Goal: Task Accomplishment & Management: Manage account settings

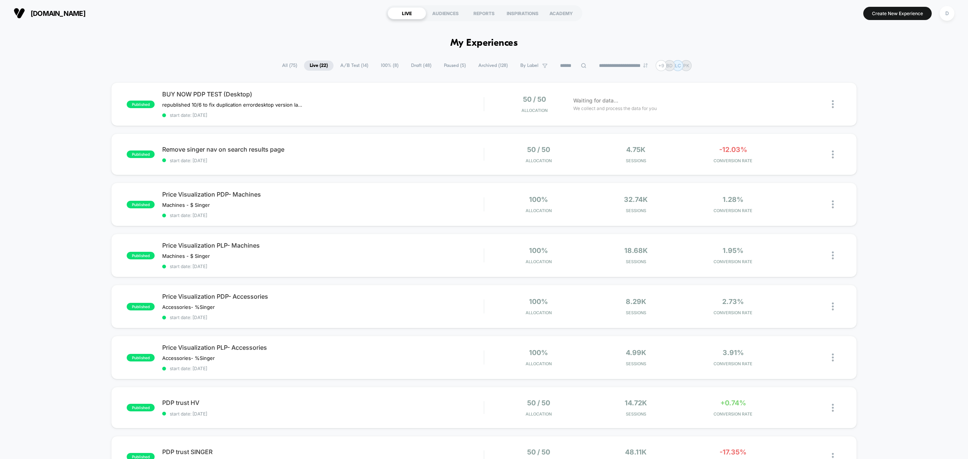
click at [349, 67] on span "A/B Test ( 14 )" at bounding box center [354, 65] width 39 height 10
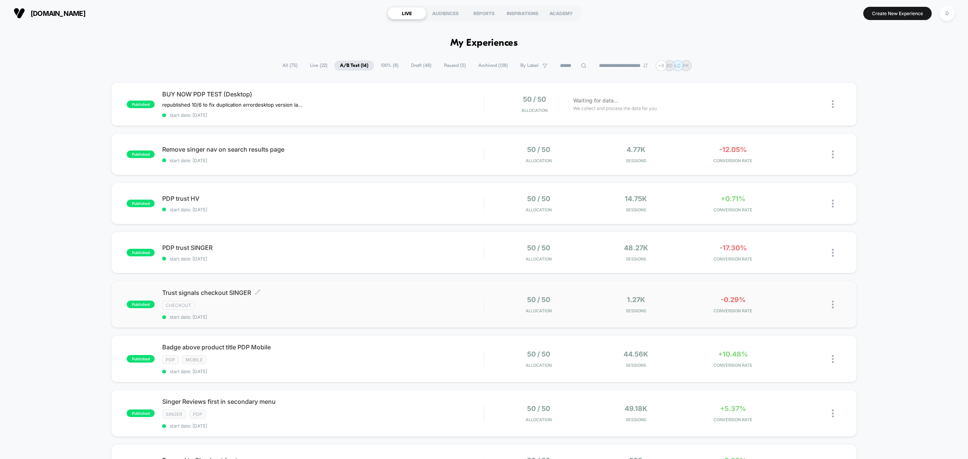
click at [378, 308] on div "checkout" at bounding box center [322, 305] width 321 height 9
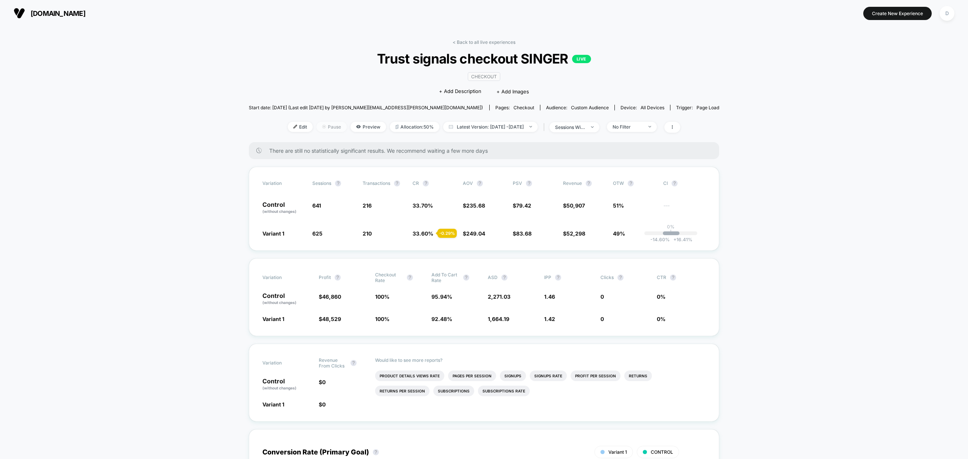
click at [319, 126] on span "Pause" at bounding box center [331, 127] width 30 height 10
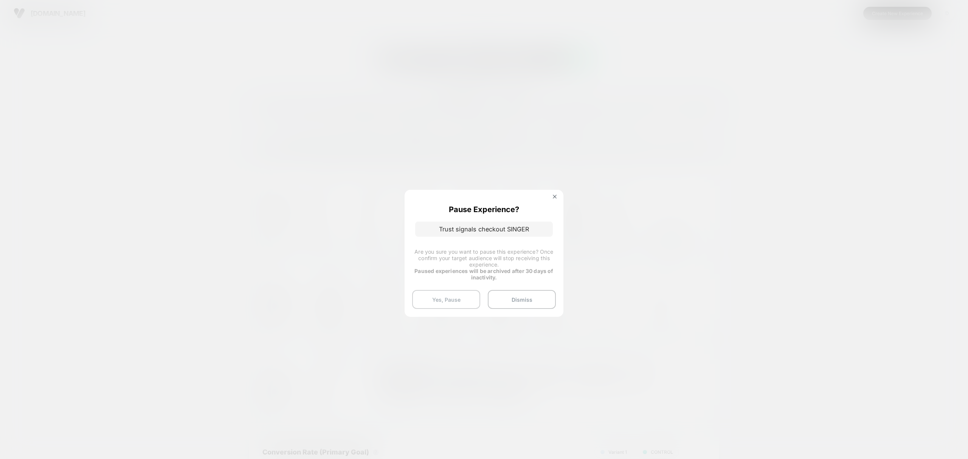
click at [449, 292] on button "Yes, Pause" at bounding box center [446, 299] width 68 height 19
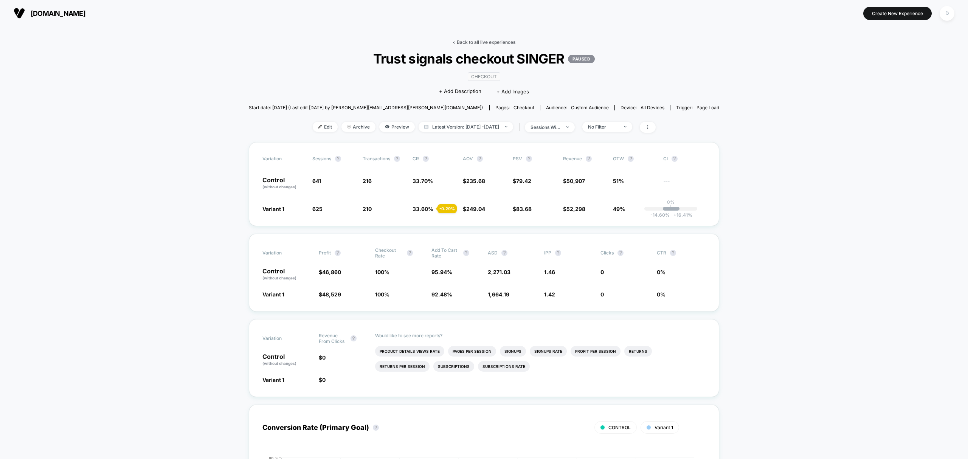
click at [488, 41] on link "< Back to all live experiences" at bounding box center [484, 42] width 63 height 6
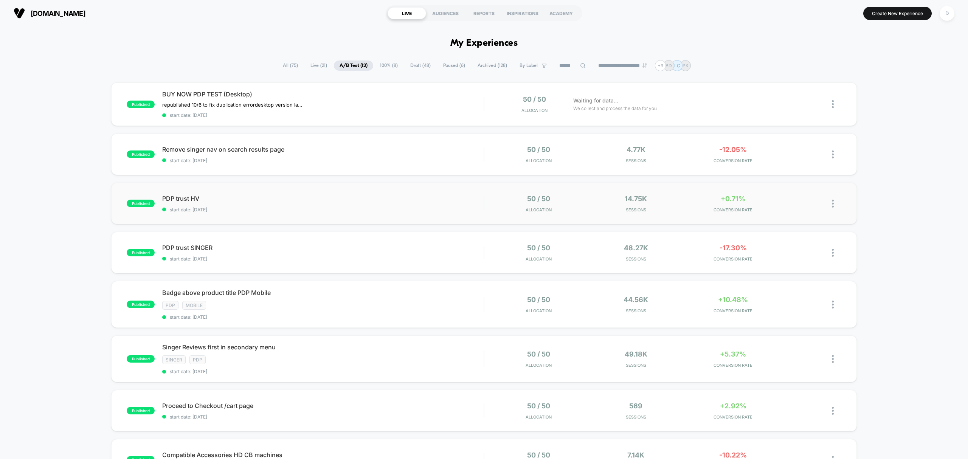
click at [303, 212] on div "published PDP trust HV start date: [DATE] 50 / 50 Allocation 14.75k Sessions +0…" at bounding box center [483, 204] width 745 height 42
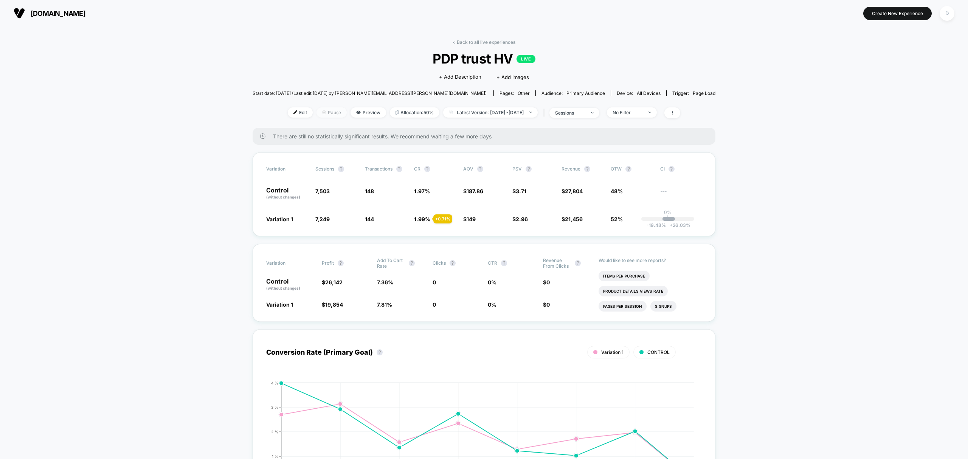
click at [321, 112] on span "Pause" at bounding box center [331, 112] width 30 height 10
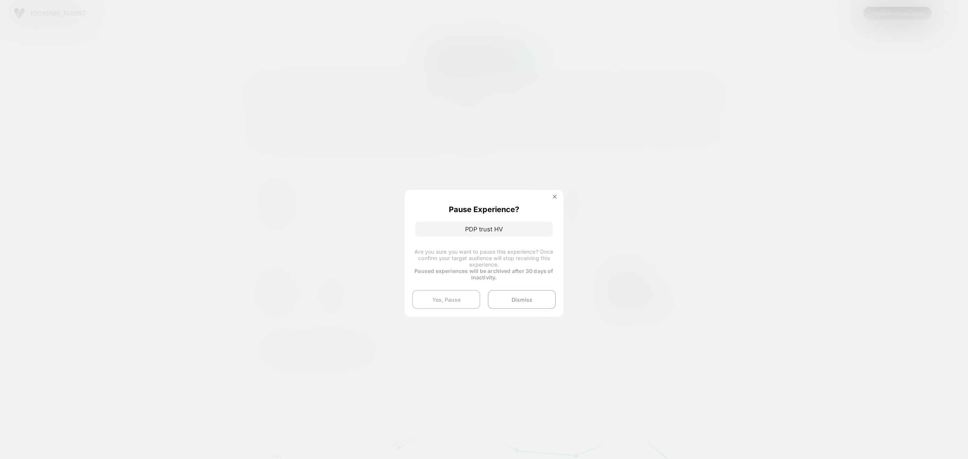
click at [454, 302] on button "Yes, Pause" at bounding box center [446, 299] width 68 height 19
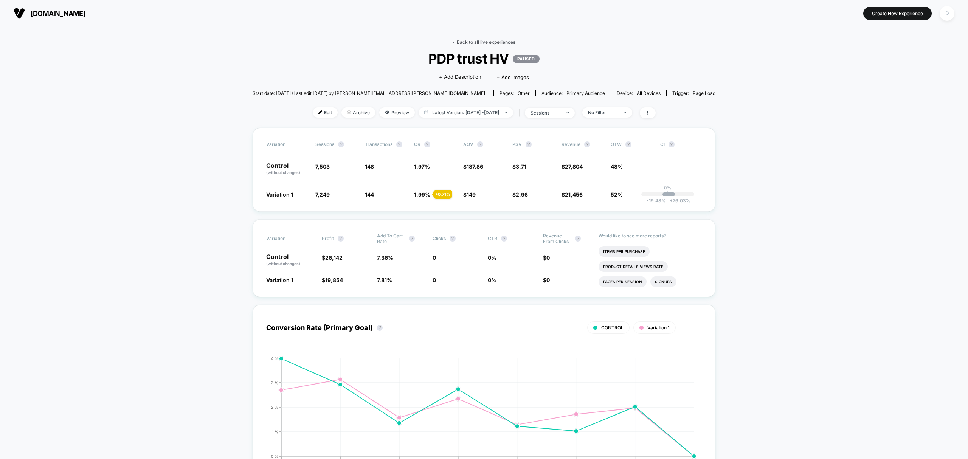
click at [472, 42] on link "< Back to all live experiences" at bounding box center [484, 42] width 63 height 6
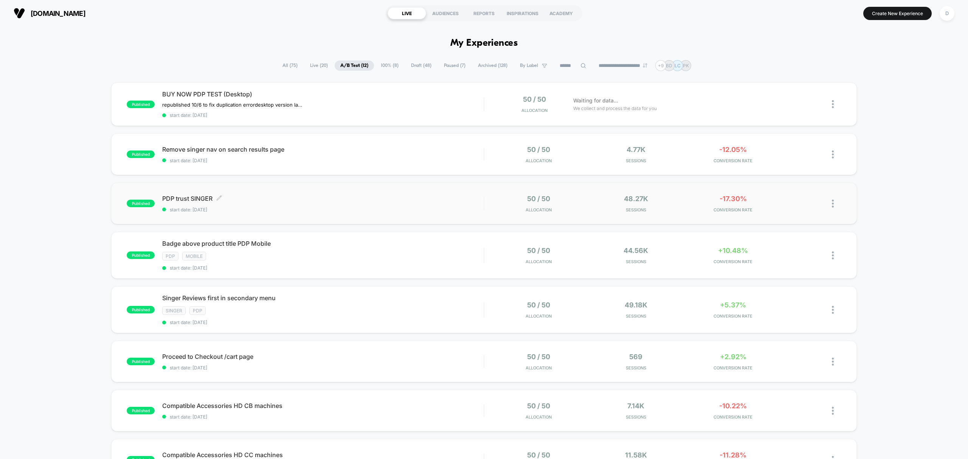
click at [355, 208] on span "start date: [DATE]" at bounding box center [322, 210] width 321 height 6
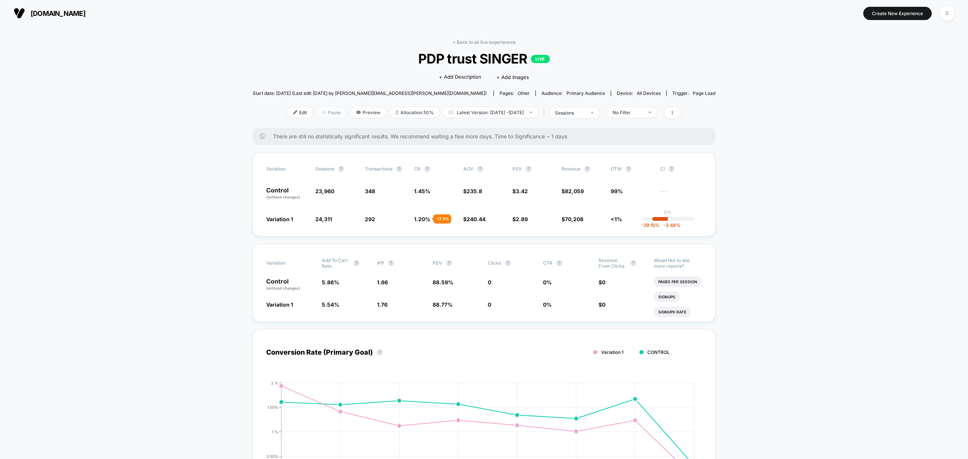
click at [316, 114] on span "Pause" at bounding box center [331, 112] width 30 height 10
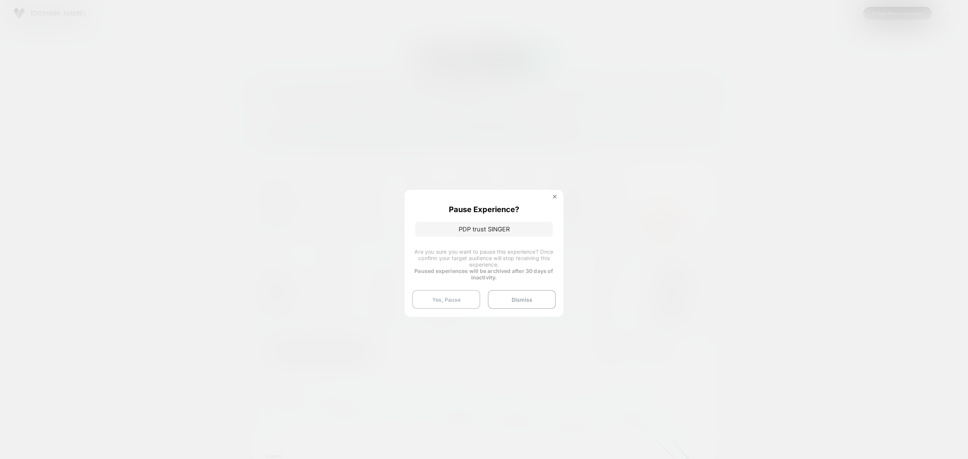
click at [440, 302] on button "Yes, Pause" at bounding box center [446, 299] width 68 height 19
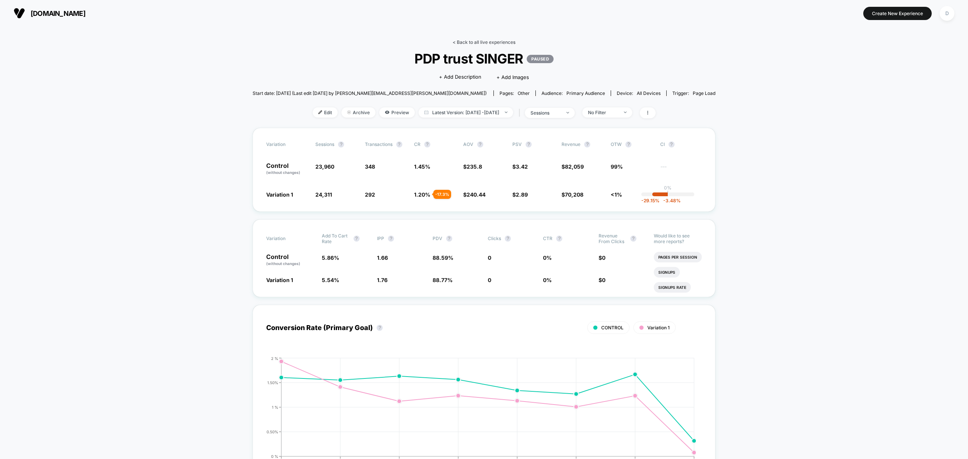
click at [467, 42] on link "< Back to all live experiences" at bounding box center [484, 42] width 63 height 6
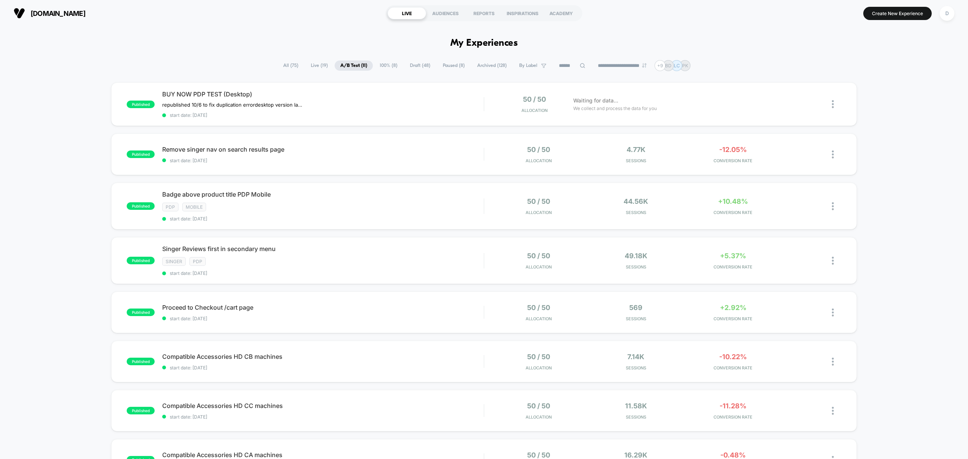
click at [283, 64] on span "All ( 75 )" at bounding box center [290, 65] width 26 height 10
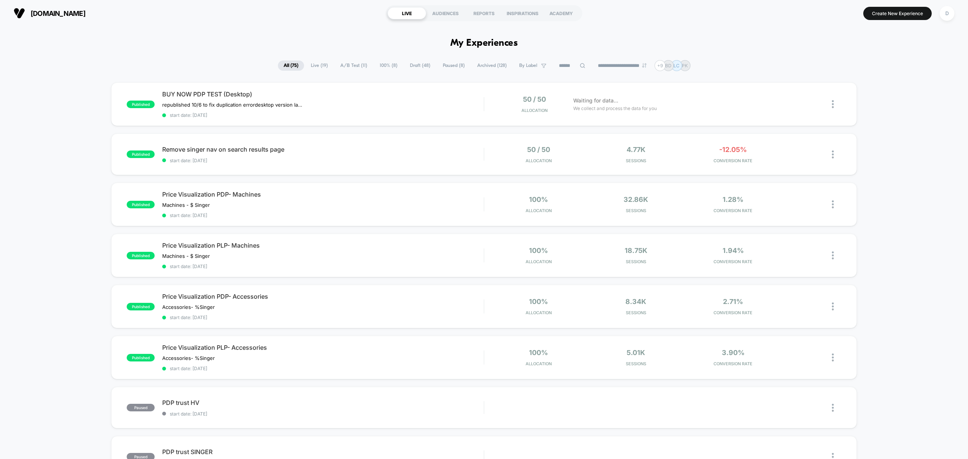
click at [314, 68] on span "Live ( 19 )" at bounding box center [319, 65] width 28 height 10
click at [284, 70] on span "All ( 75 )" at bounding box center [290, 65] width 26 height 10
click at [572, 64] on input at bounding box center [572, 65] width 38 height 9
type input "*****"
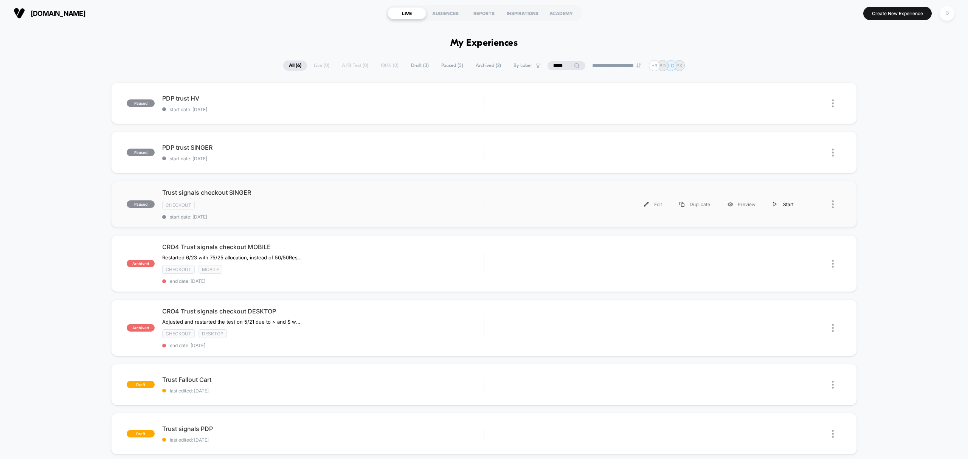
click at [785, 206] on div "Start" at bounding box center [783, 204] width 38 height 17
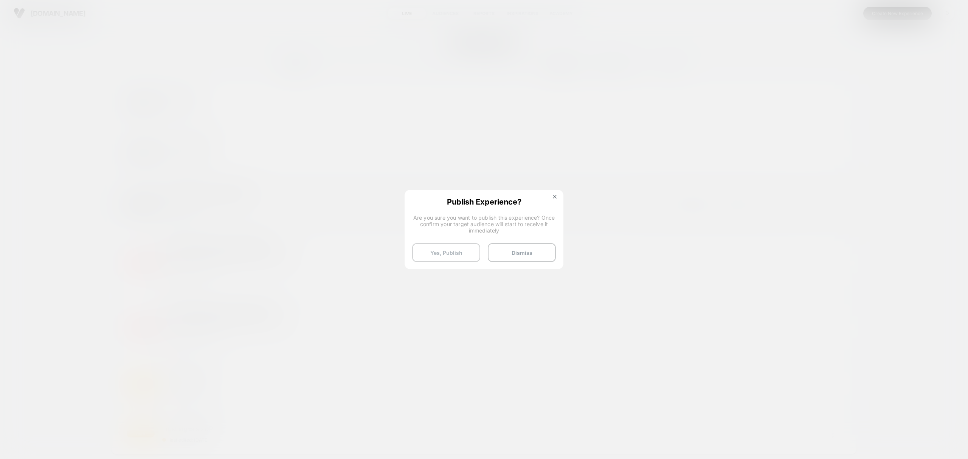
click at [449, 254] on button "Yes, Publish" at bounding box center [446, 252] width 68 height 19
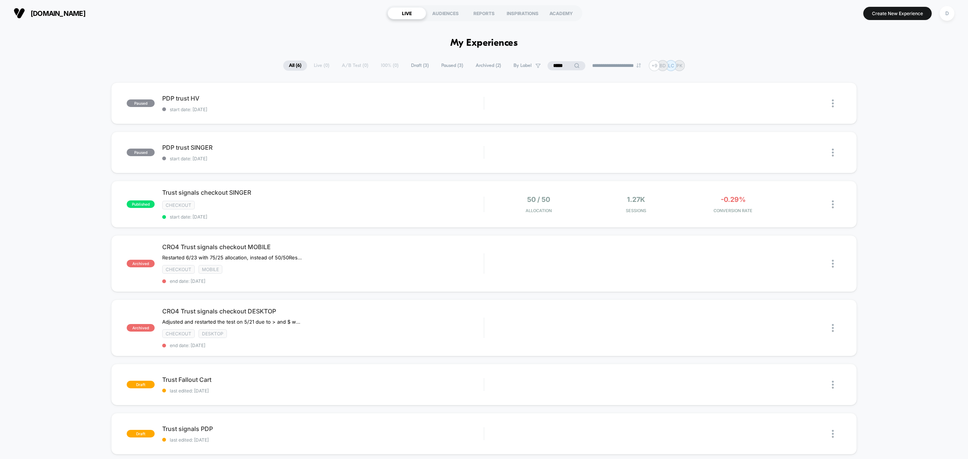
click at [348, 61] on div "**********" at bounding box center [483, 65] width 401 height 11
click at [345, 65] on div "**********" at bounding box center [483, 65] width 401 height 11
drag, startPoint x: 560, startPoint y: 69, endPoint x: 462, endPoint y: 58, distance: 98.9
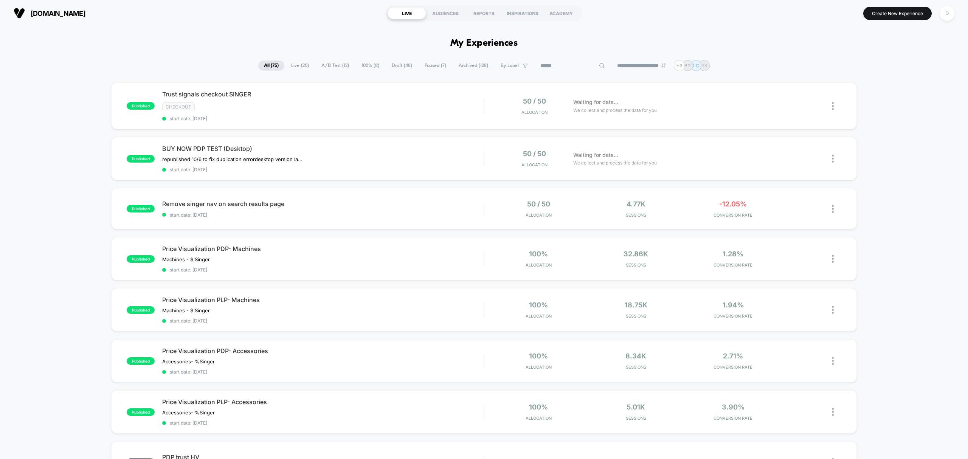
click at [295, 65] on span "Live ( 20 )" at bounding box center [299, 65] width 29 height 10
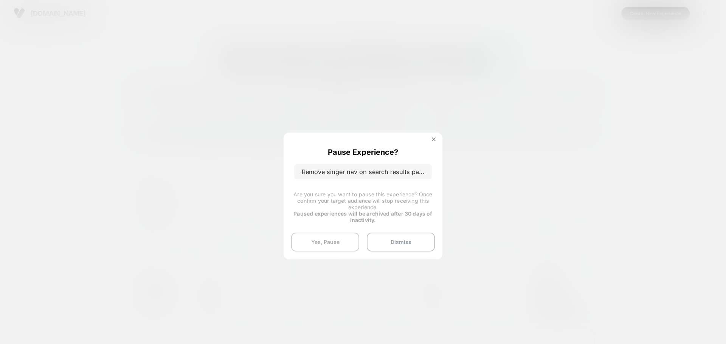
click at [336, 245] on button "Yes, Pause" at bounding box center [325, 242] width 68 height 19
